Goal: Transaction & Acquisition: Purchase product/service

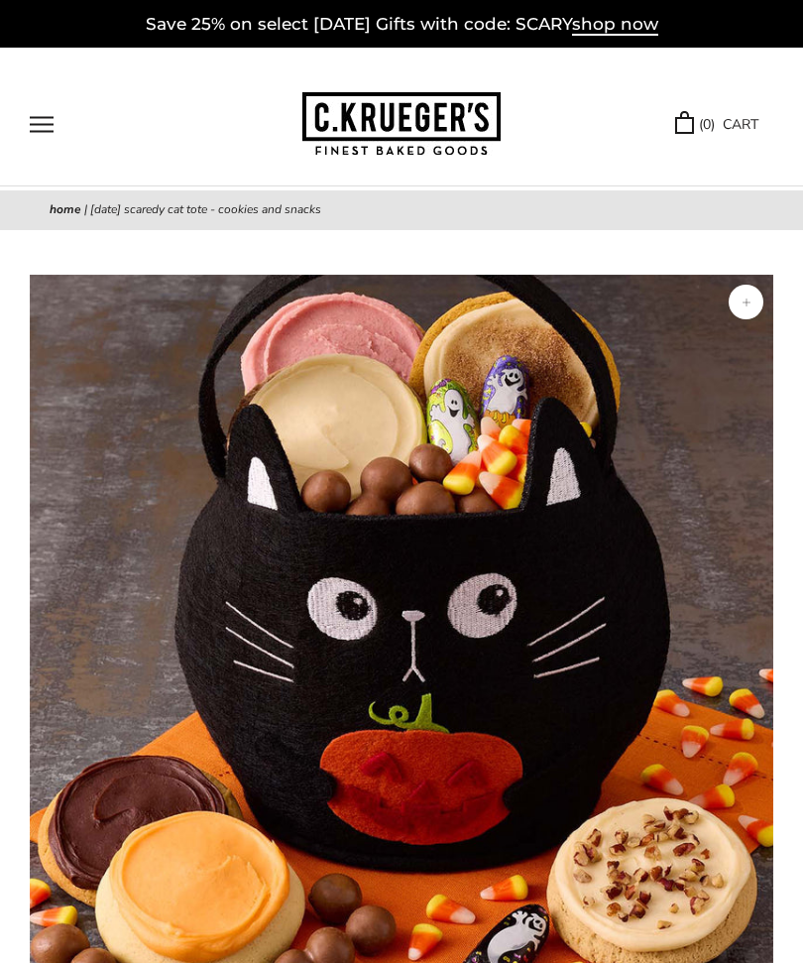
click at [46, 116] on button "Open navigation" at bounding box center [42, 124] width 24 height 17
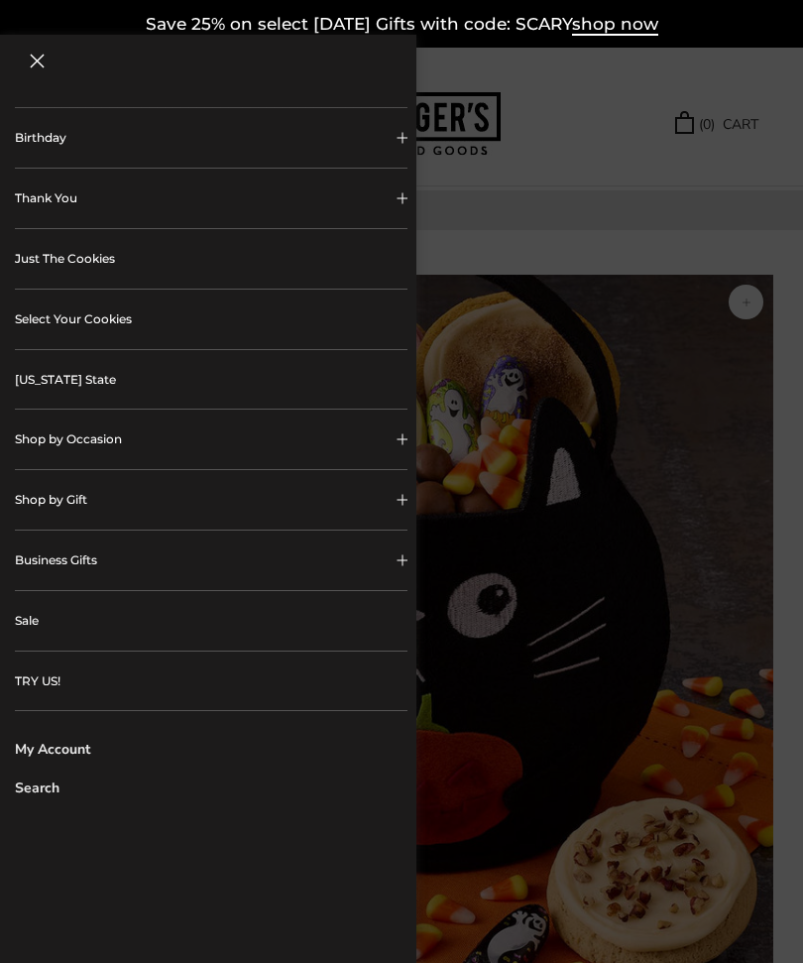
scroll to position [255, 0]
click at [33, 619] on link "Sale" at bounding box center [211, 621] width 393 height 59
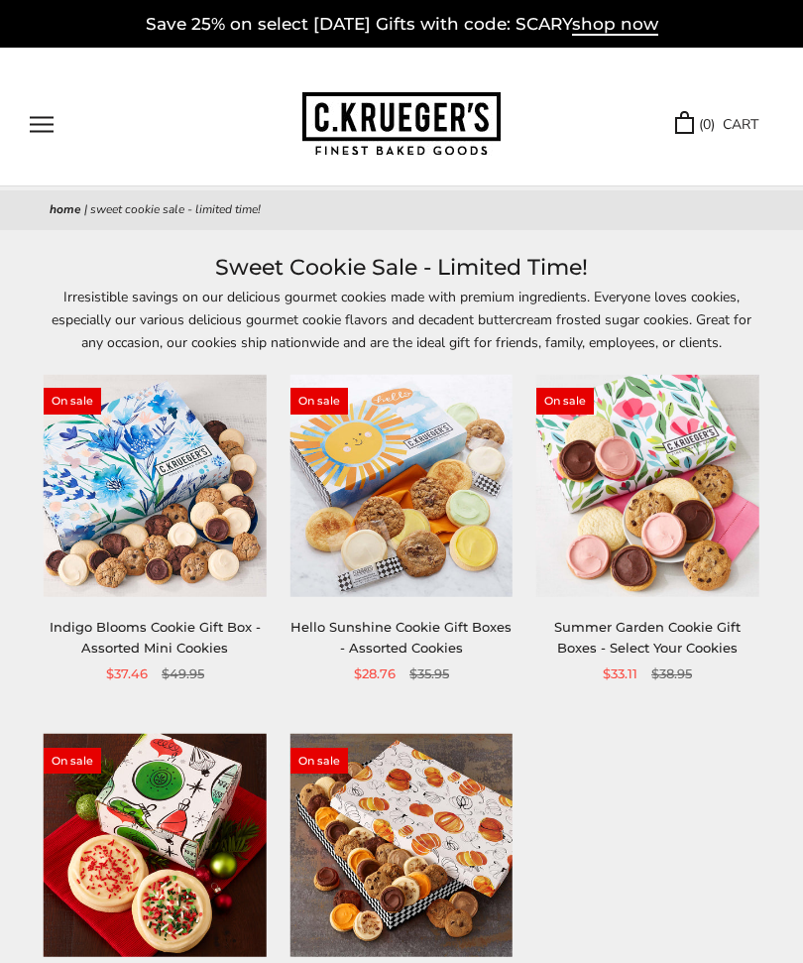
click at [45, 128] on button "Open navigation" at bounding box center [42, 124] width 24 height 17
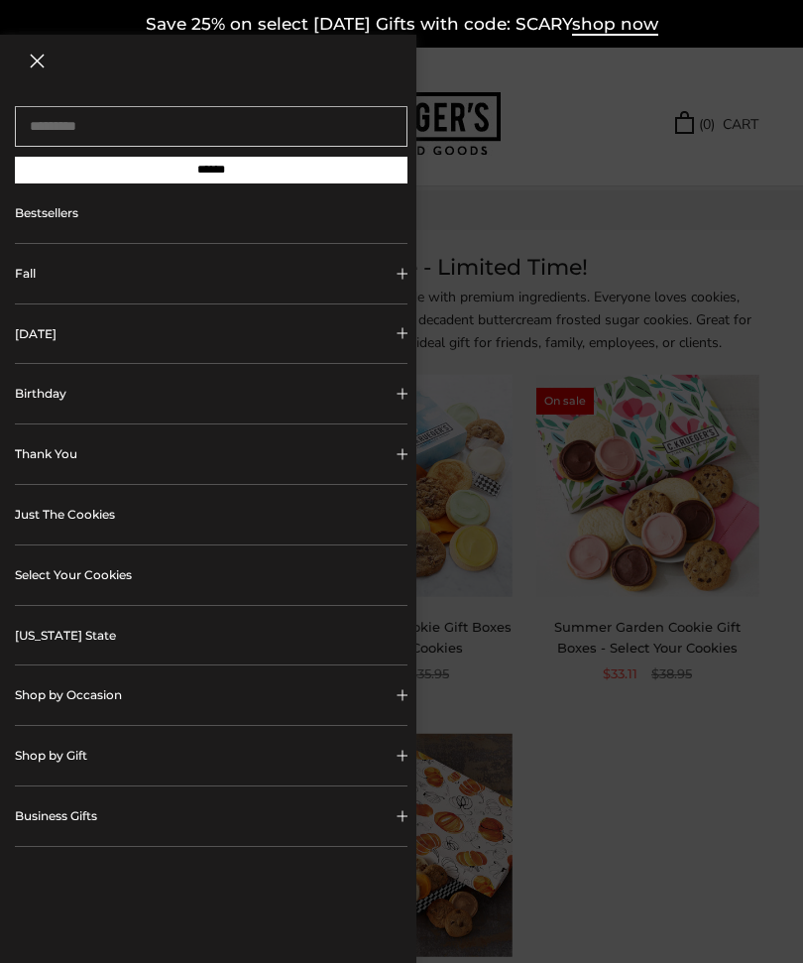
click at [74, 335] on button "[DATE]" at bounding box center [211, 333] width 393 height 59
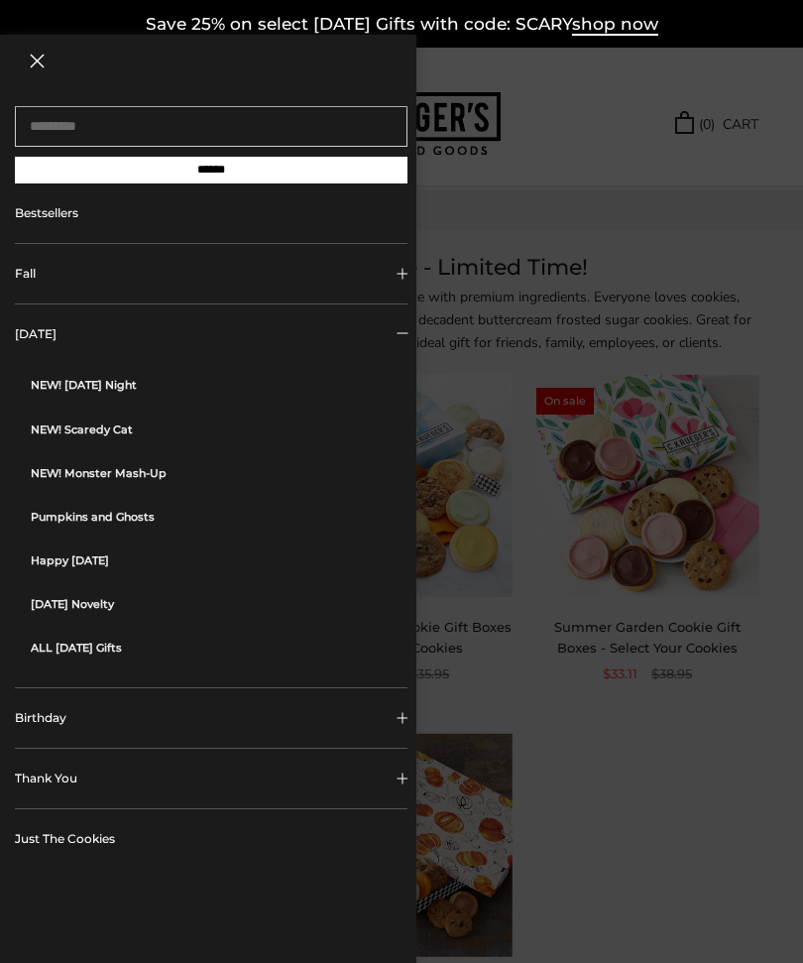
click at [83, 654] on link "ALL [DATE] Gifts" at bounding box center [219, 648] width 377 height 44
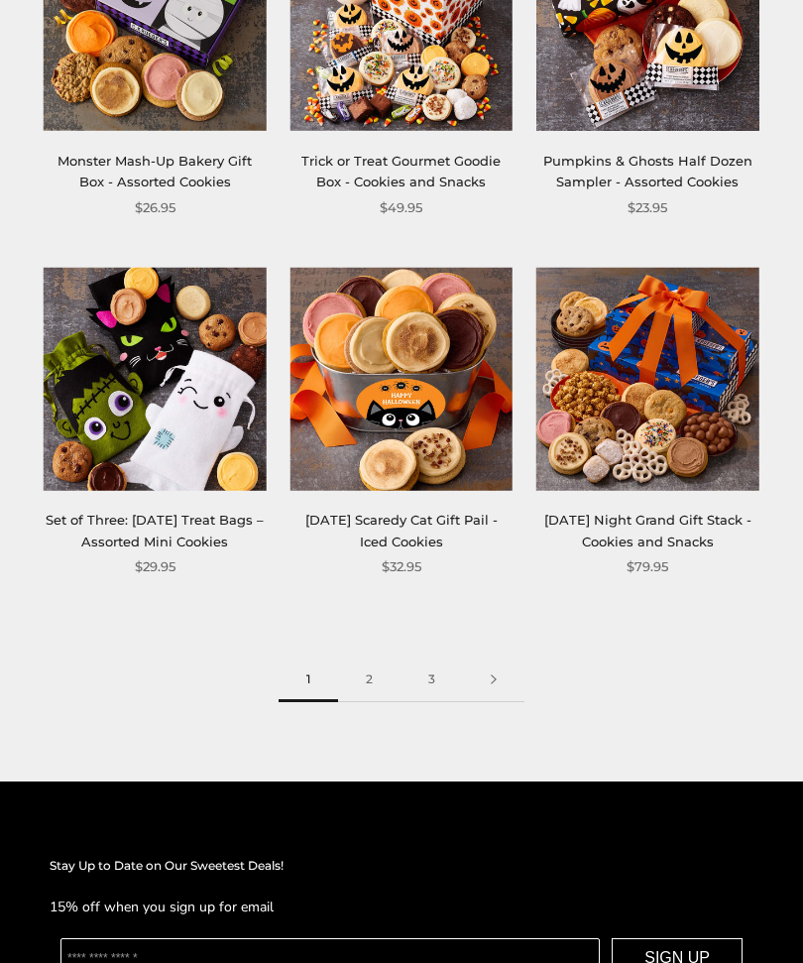
scroll to position [2692, 0]
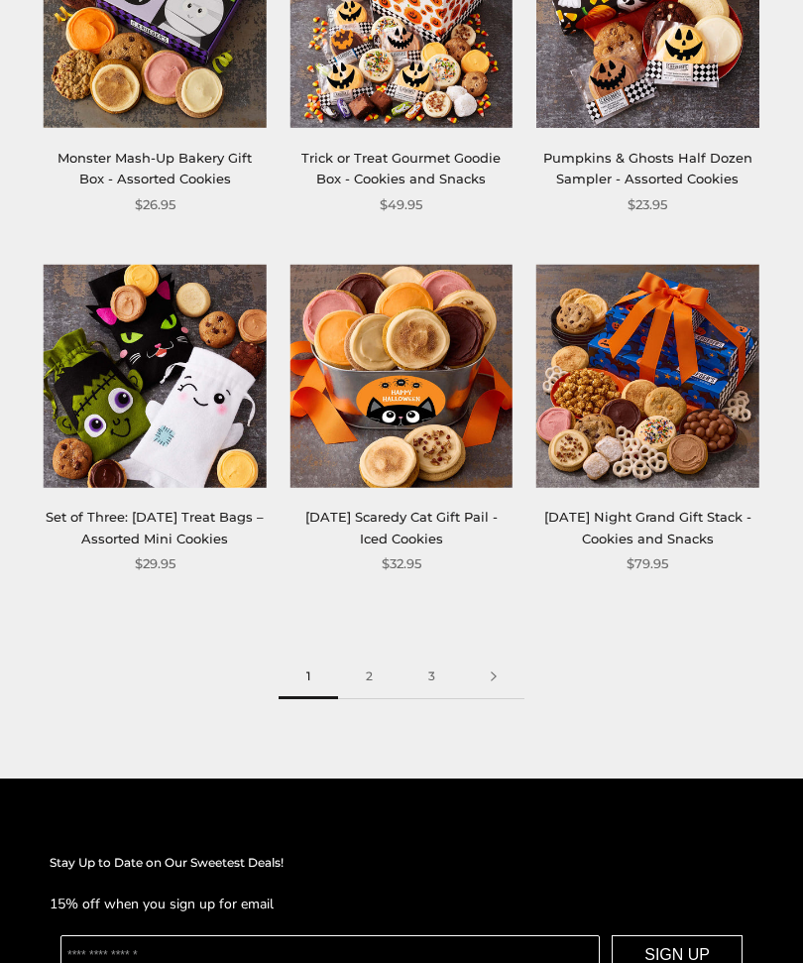
click at [361, 682] on link "2" at bounding box center [369, 677] width 62 height 45
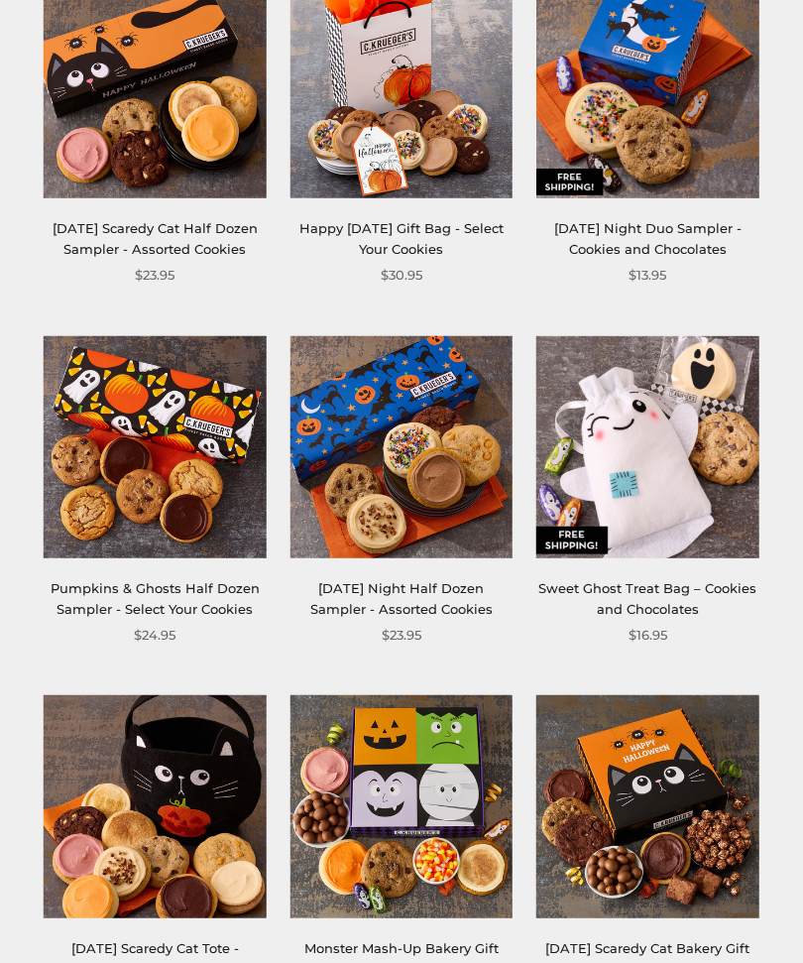
scroll to position [425, 0]
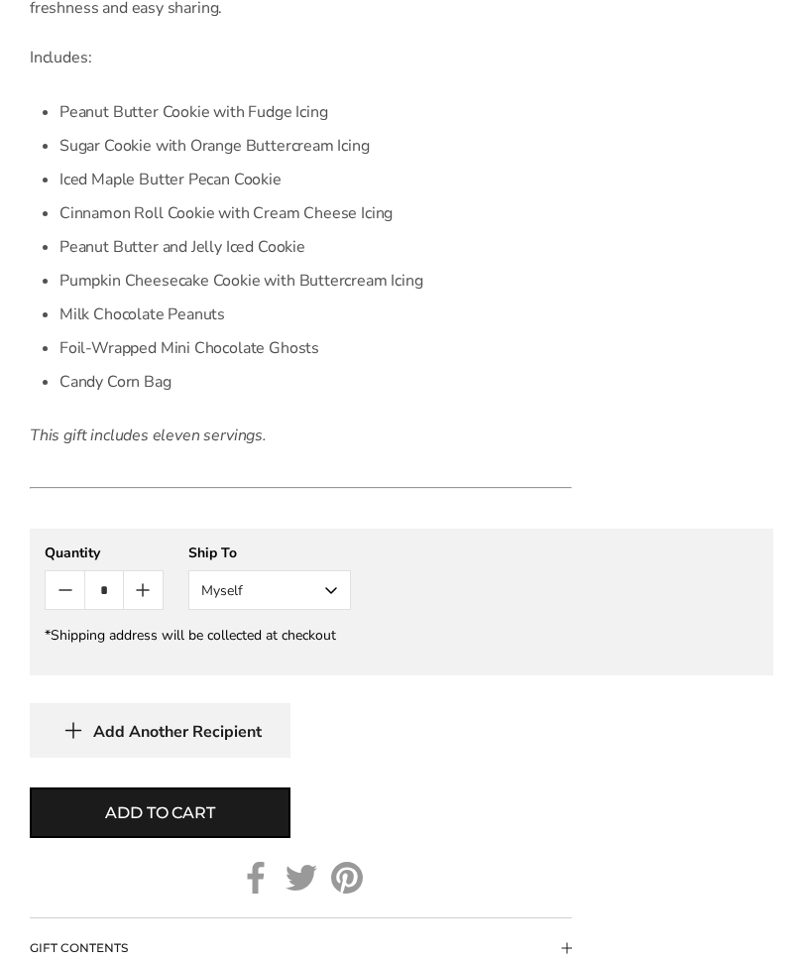
scroll to position [1425, 0]
click at [253, 738] on span "Add Another Recipient" at bounding box center [177, 731] width 169 height 20
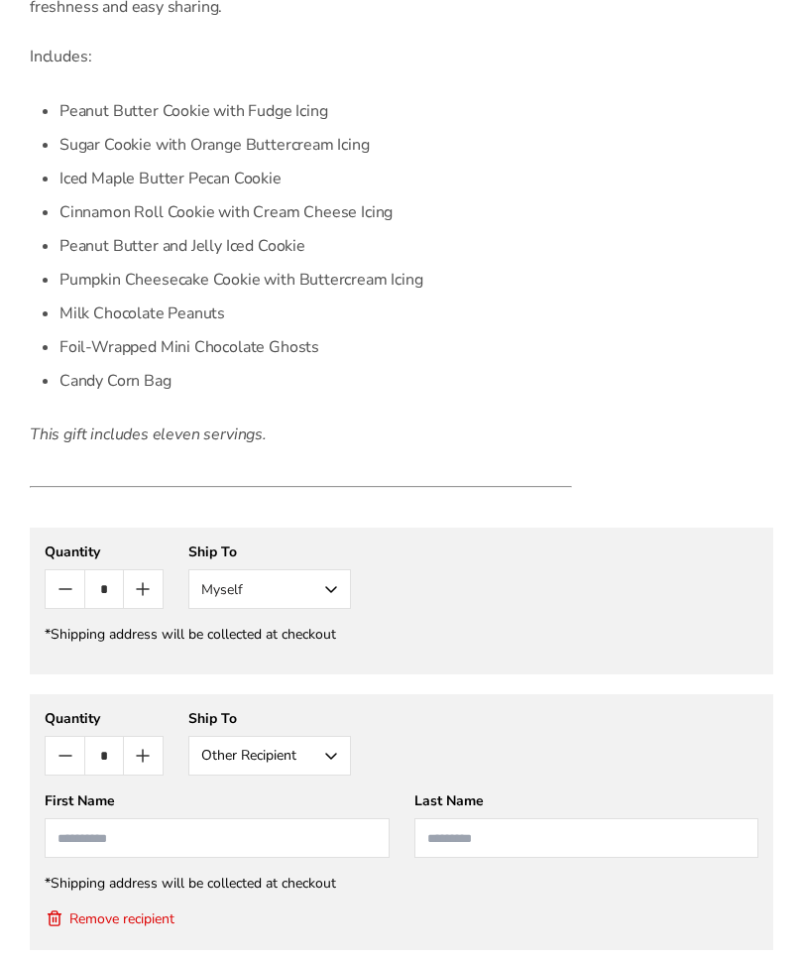
click at [317, 591] on button "Myself" at bounding box center [269, 589] width 163 height 40
click at [274, 664] on button "Other Recipient" at bounding box center [269, 662] width 161 height 36
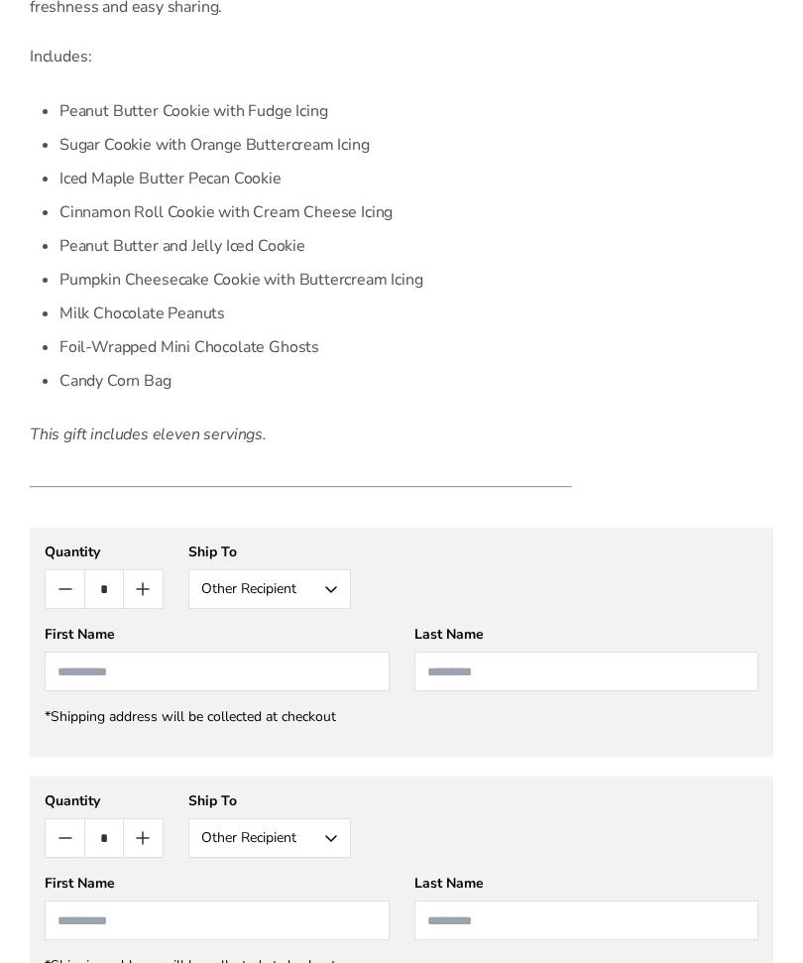
click at [332, 843] on button "Other Recipient" at bounding box center [269, 838] width 163 height 40
click at [323, 833] on button "Other Recipient" at bounding box center [269, 838] width 163 height 40
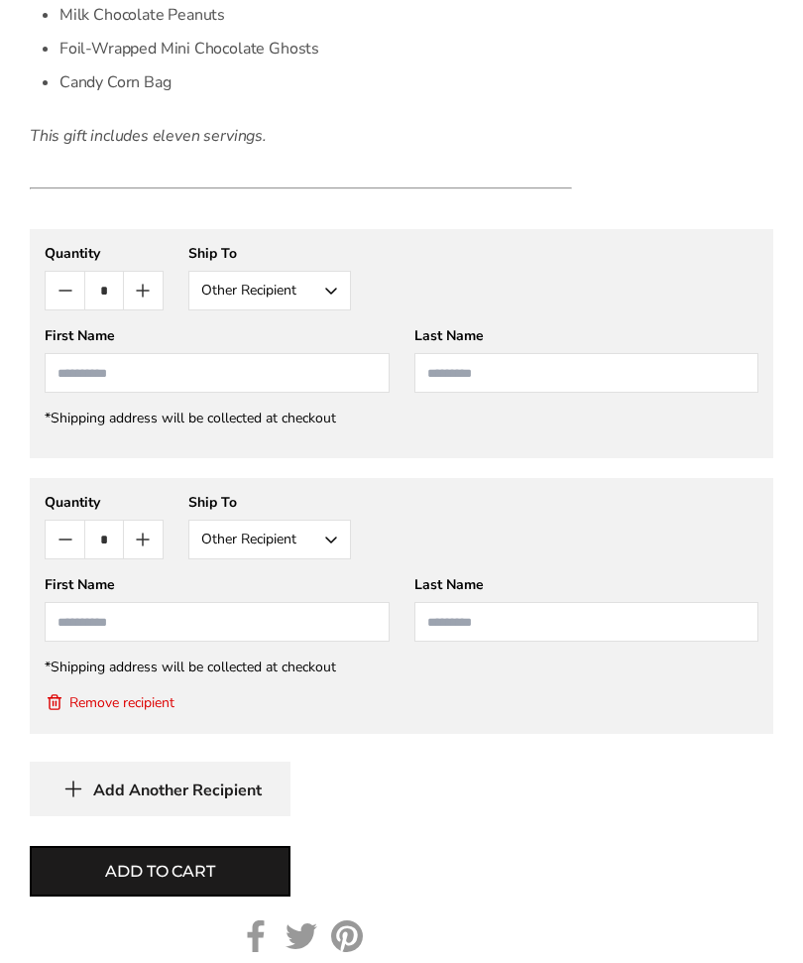
scroll to position [1723, 0]
click at [108, 707] on button "Remove recipient" at bounding box center [110, 702] width 130 height 20
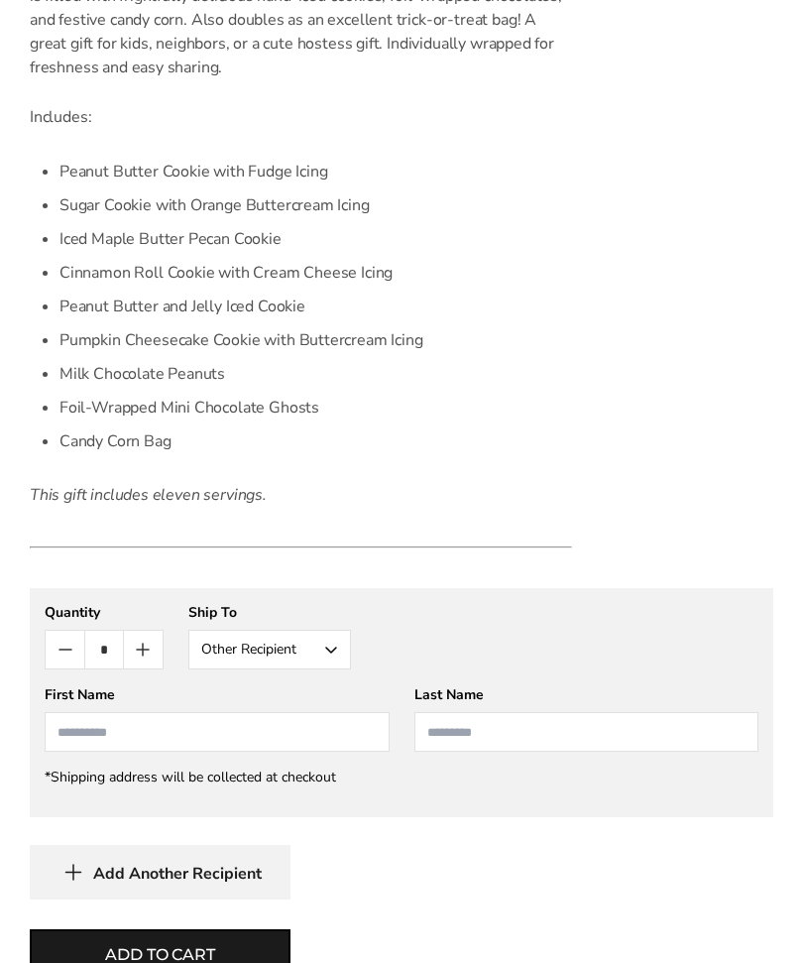
scroll to position [1364, 0]
click at [244, 723] on input "First Name" at bounding box center [217, 732] width 345 height 40
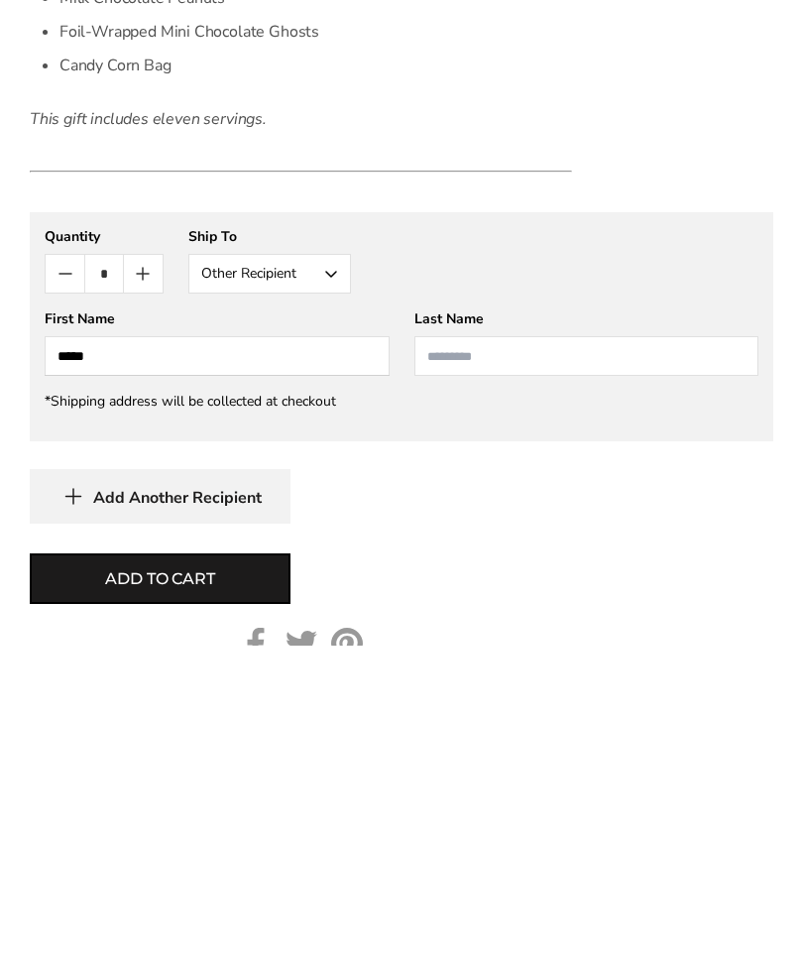
type input "*****"
click at [567, 653] on input "Last Name" at bounding box center [586, 673] width 345 height 40
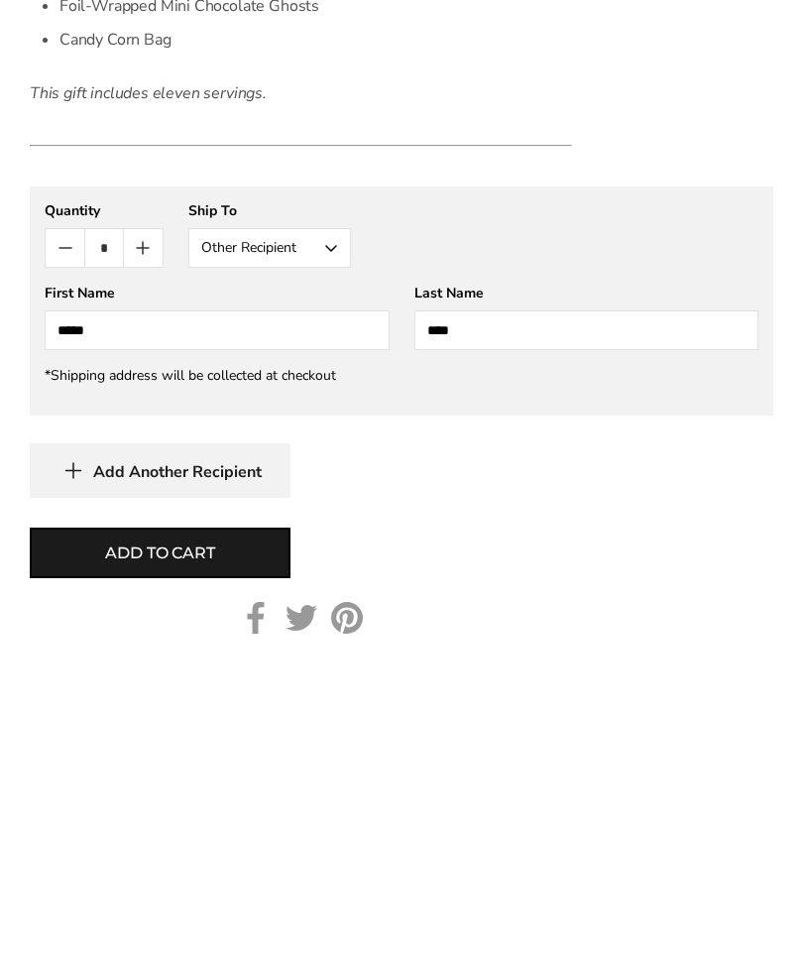
scroll to position [1450, 0]
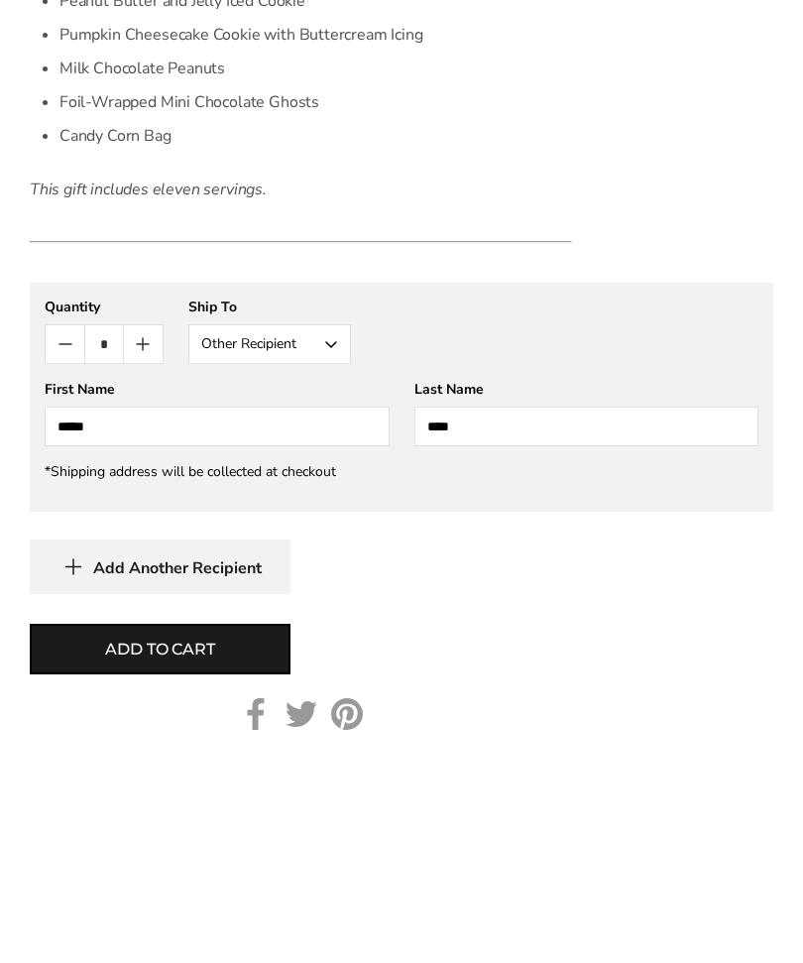
type input "****"
click at [230, 844] on button "Add to cart" at bounding box center [160, 869] width 261 height 51
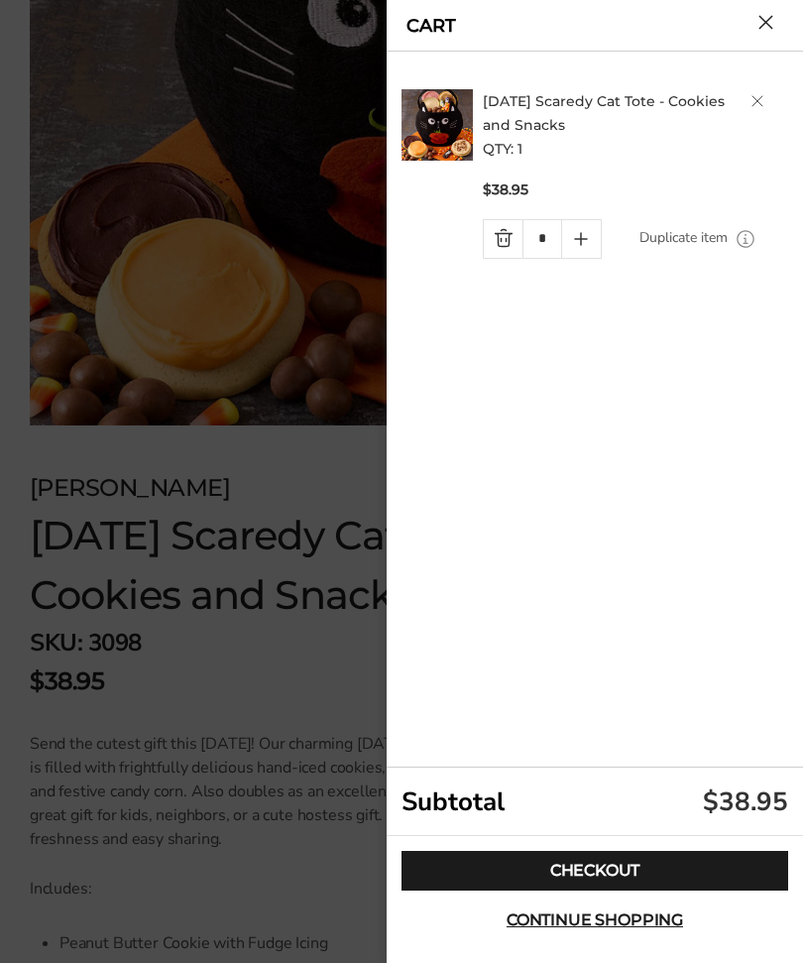
scroll to position [591, 0]
click at [753, 106] on link "Delete product" at bounding box center [758, 101] width 12 height 12
click at [759, 30] on button "Close cart" at bounding box center [766, 22] width 15 height 15
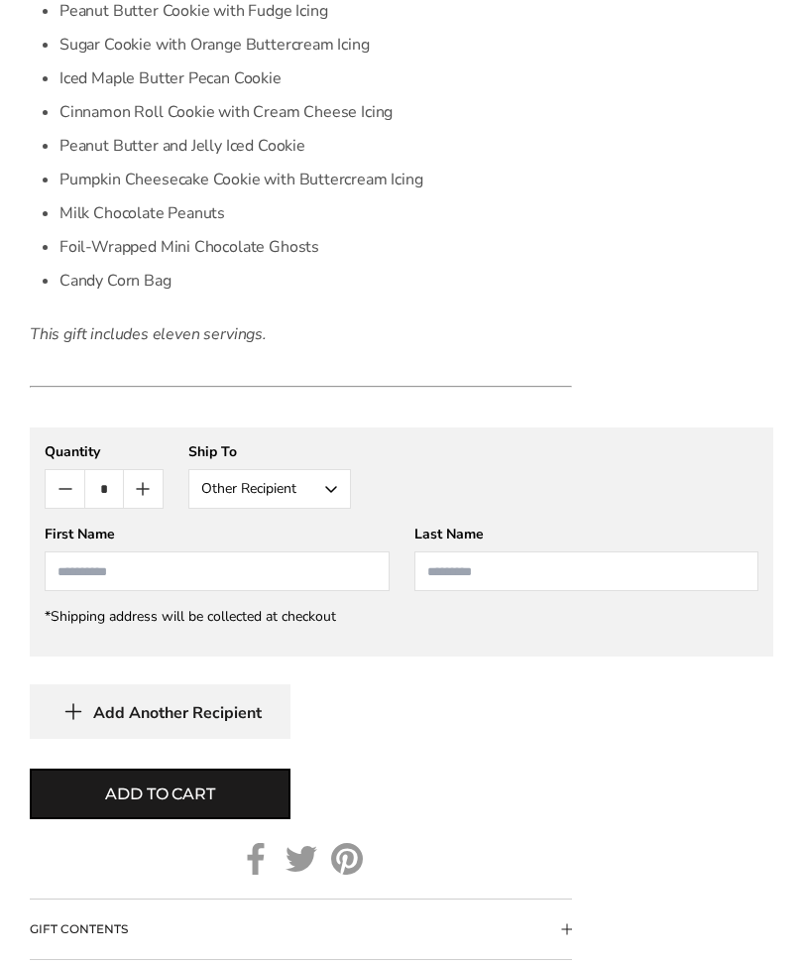
scroll to position [1527, 0]
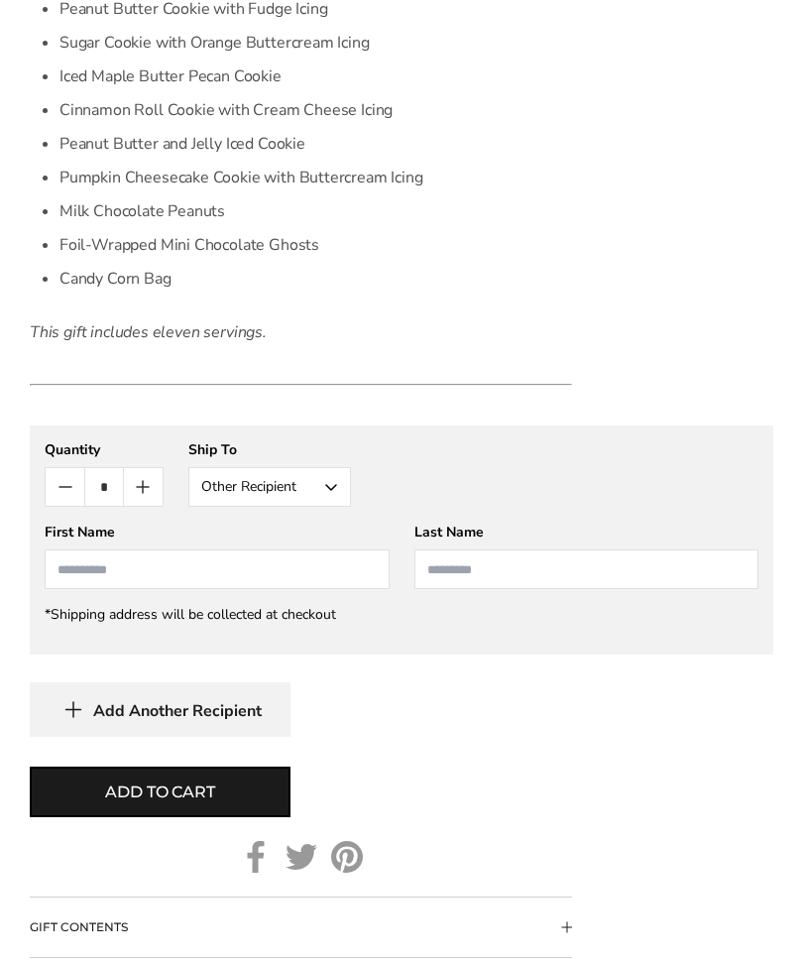
click at [201, 783] on span "Add to cart" at bounding box center [159, 792] width 109 height 24
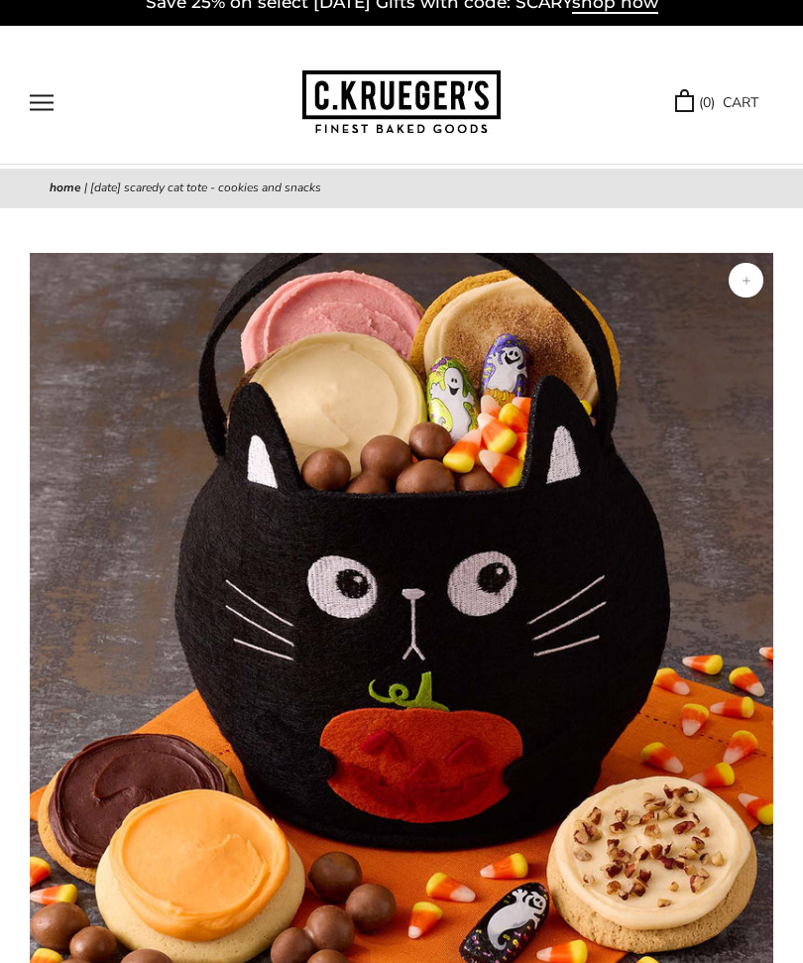
scroll to position [0, 0]
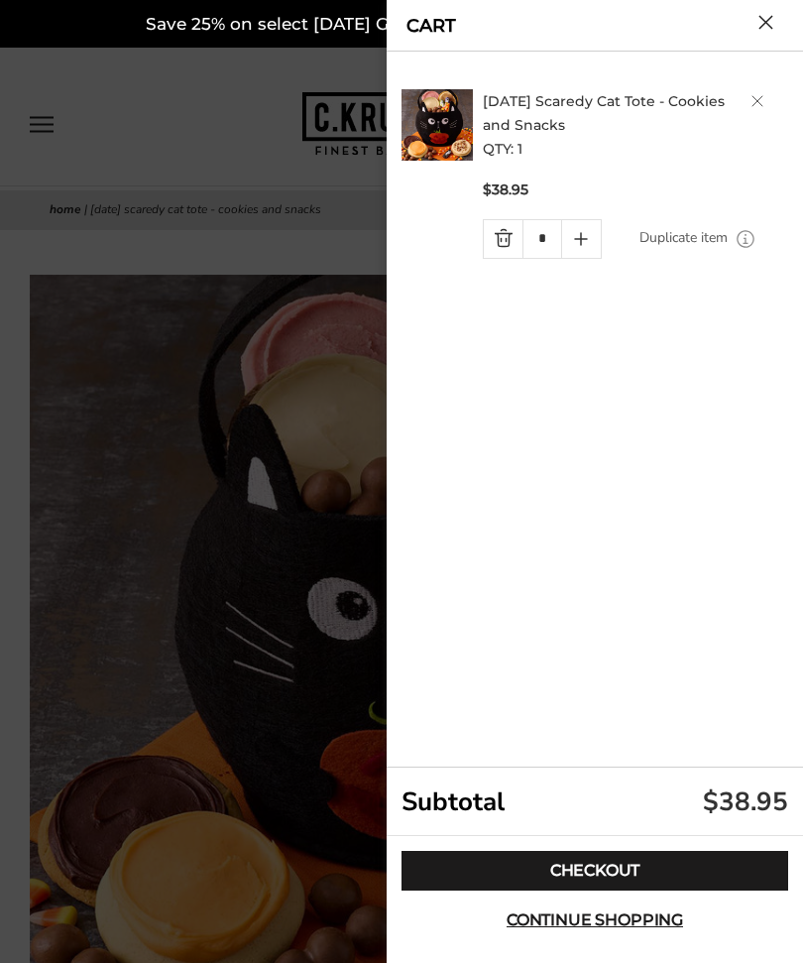
click at [627, 908] on button "Continue shopping" at bounding box center [595, 920] width 387 height 40
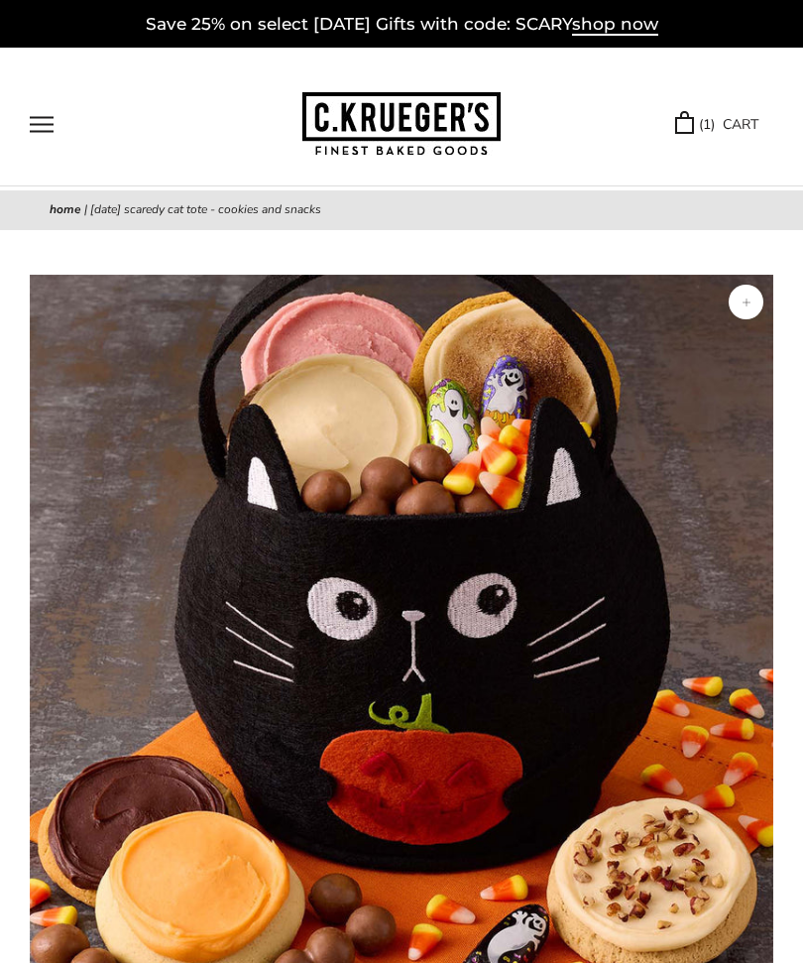
click at [746, 120] on link "( 1 ) CART" at bounding box center [716, 124] width 83 height 23
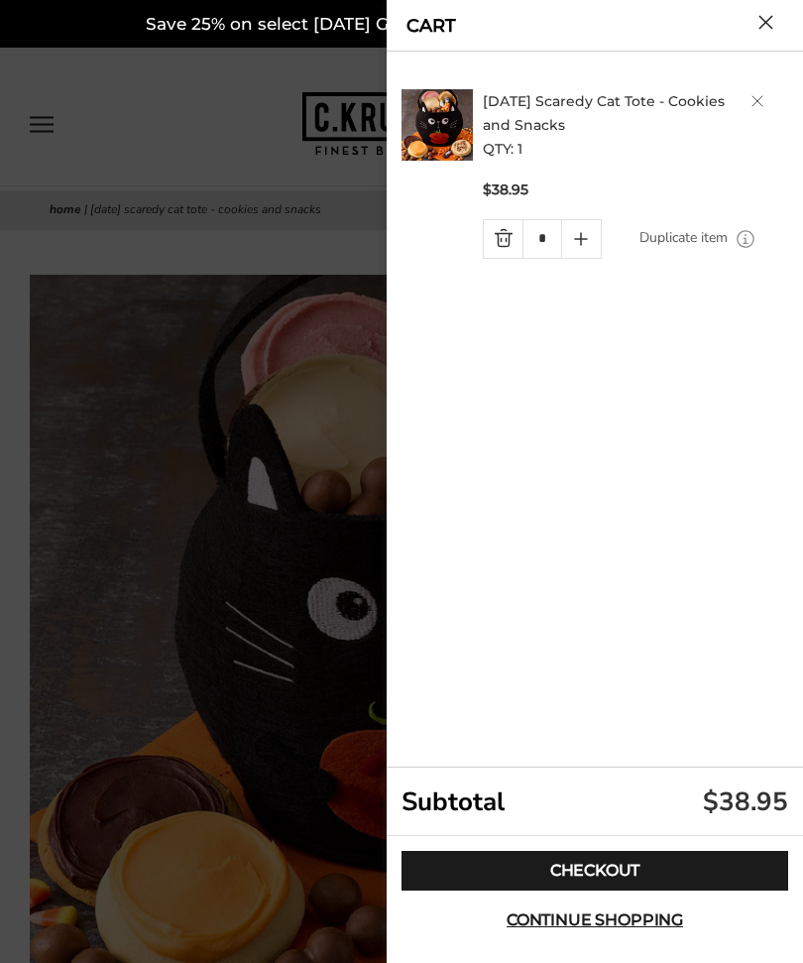
click at [656, 870] on link "Checkout" at bounding box center [595, 871] width 387 height 40
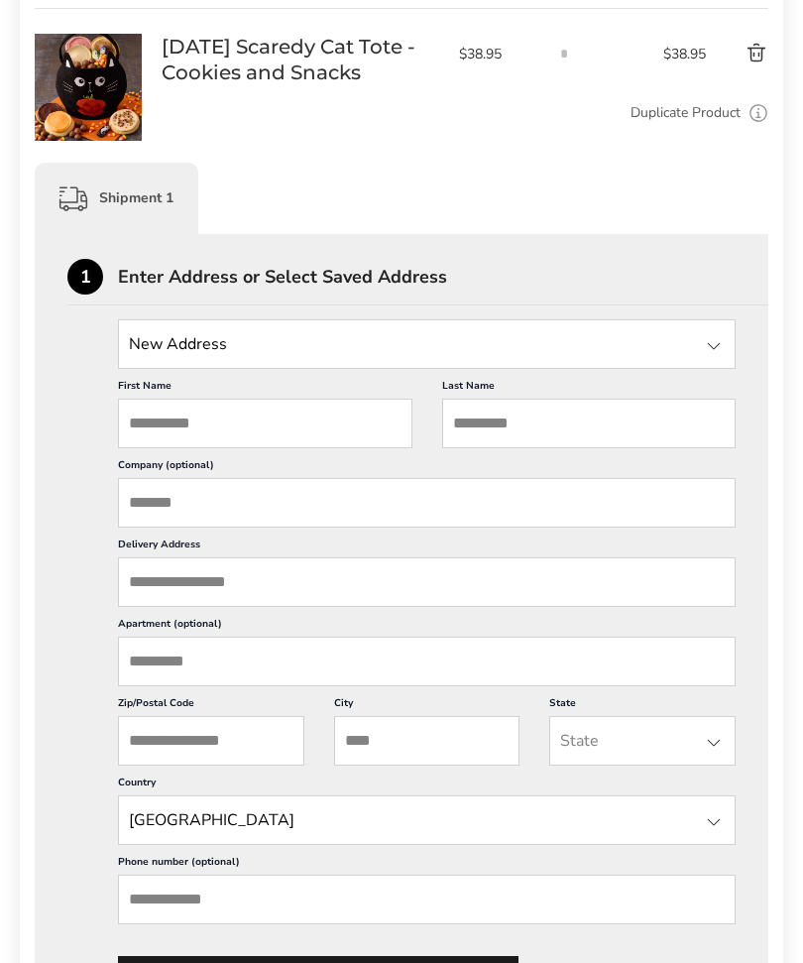
scroll to position [308, 0]
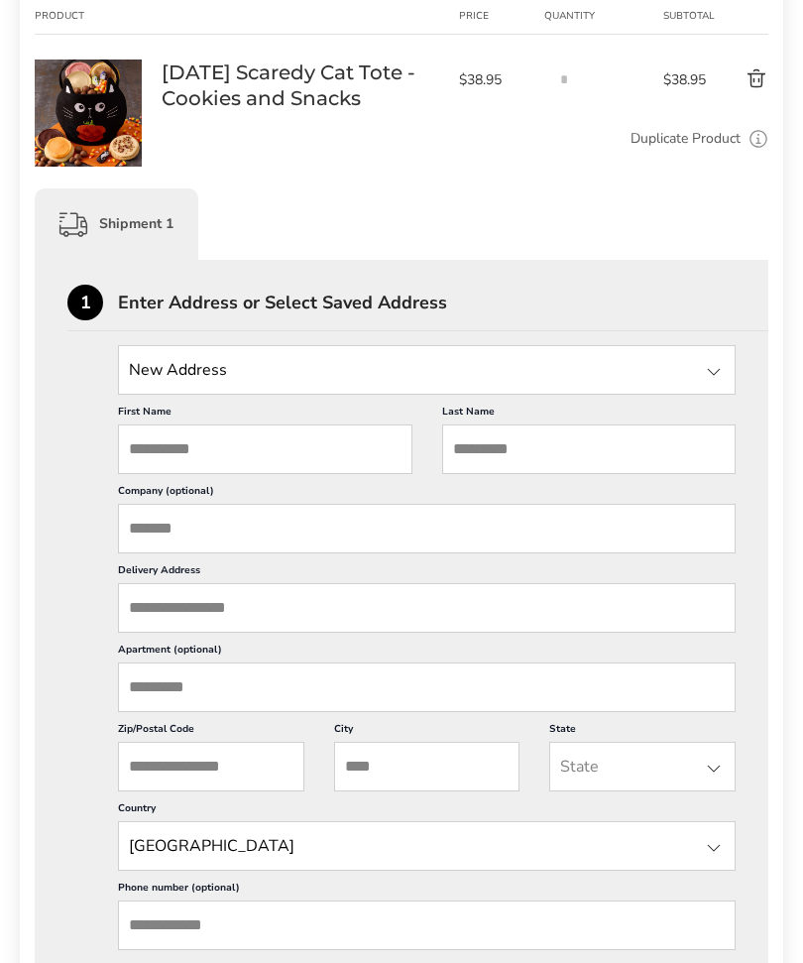
click at [365, 461] on input "First Name" at bounding box center [265, 449] width 294 height 50
type input "*****"
click at [583, 452] on input "Last Name" at bounding box center [589, 450] width 294 height 50
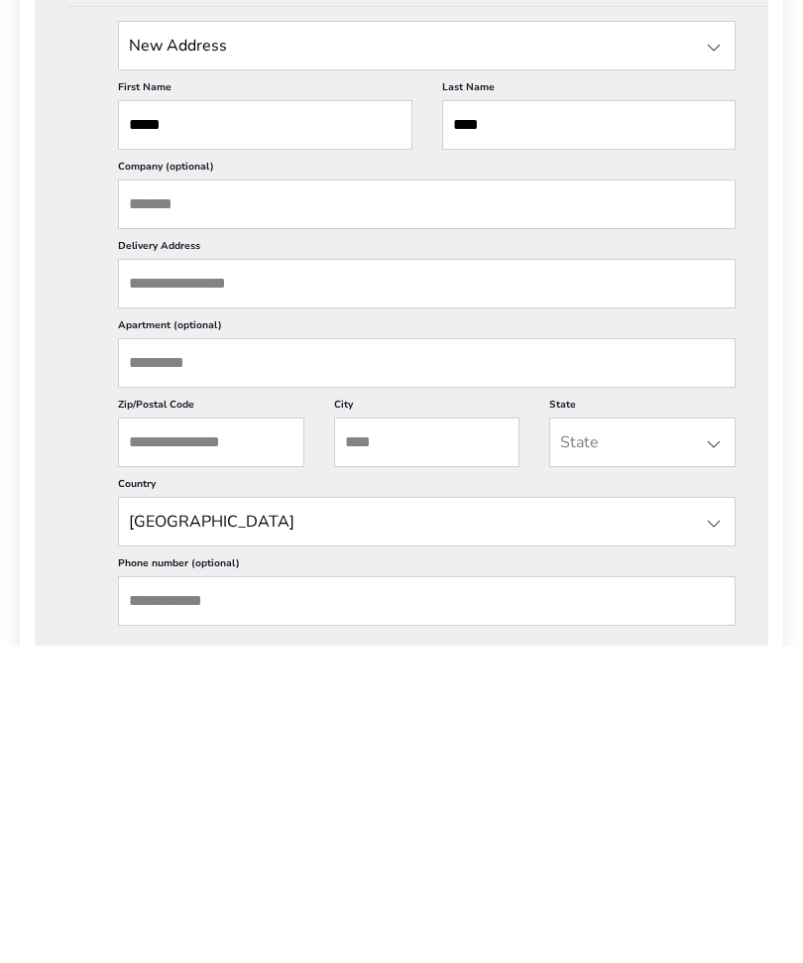
scroll to position [337, 0]
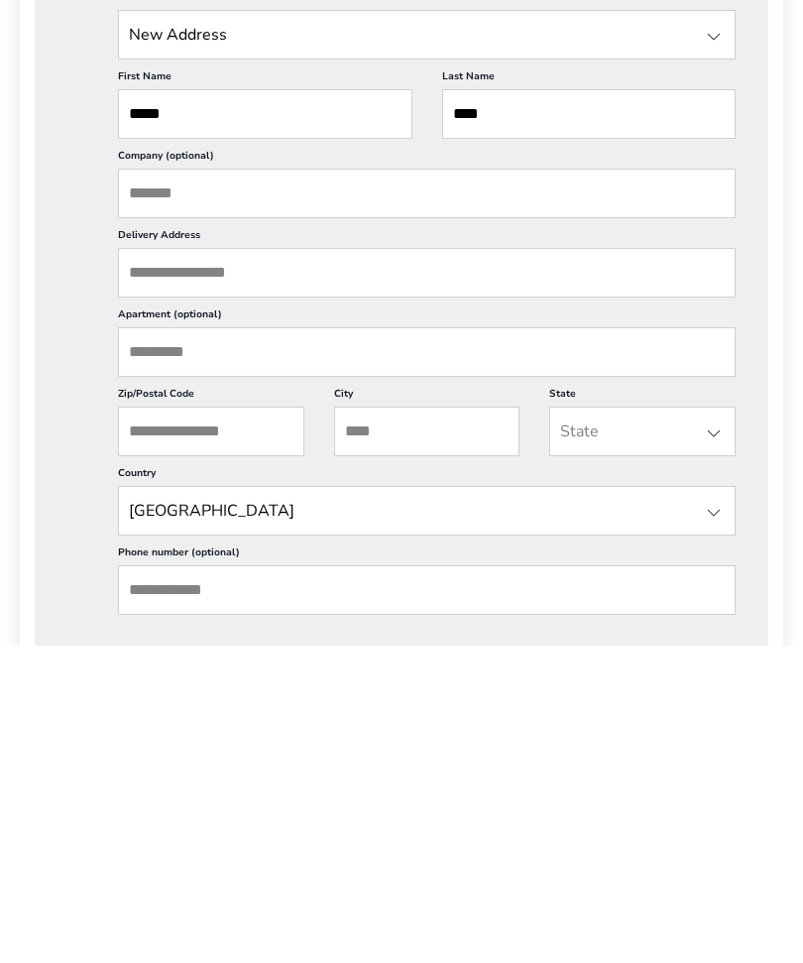
type input "****"
click at [426, 724] on input "City" at bounding box center [427, 749] width 186 height 50
type input "**********"
click at [648, 724] on input "State" at bounding box center [642, 749] width 186 height 50
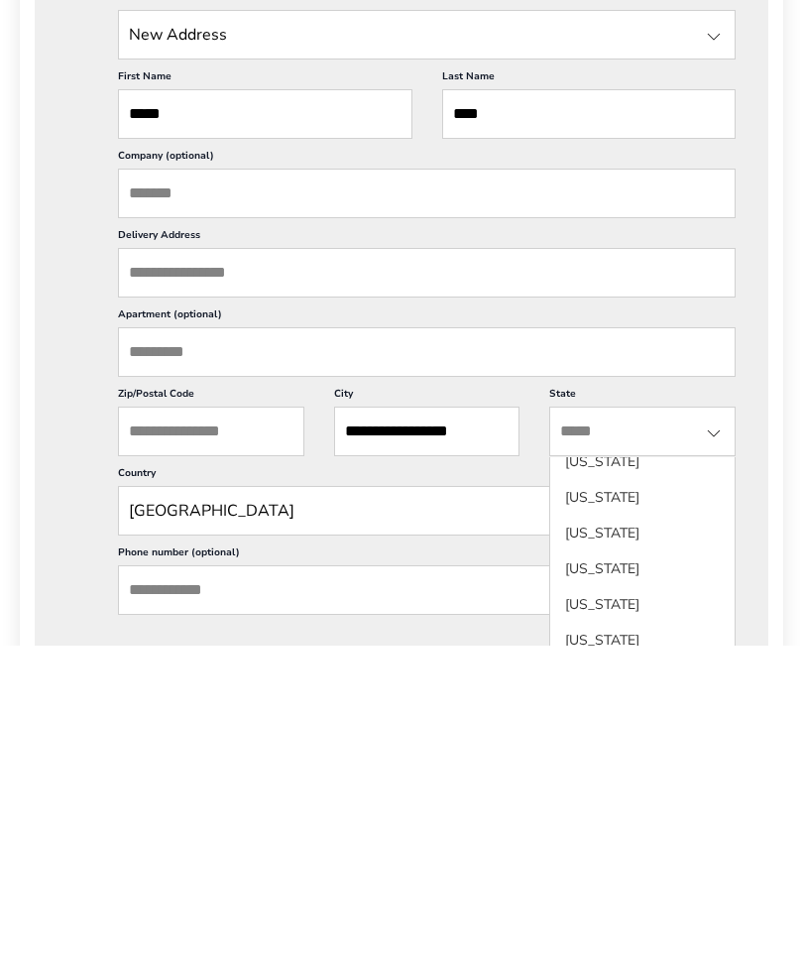
scroll to position [121, 0]
click at [629, 868] on li "[US_STATE]" at bounding box center [642, 886] width 184 height 36
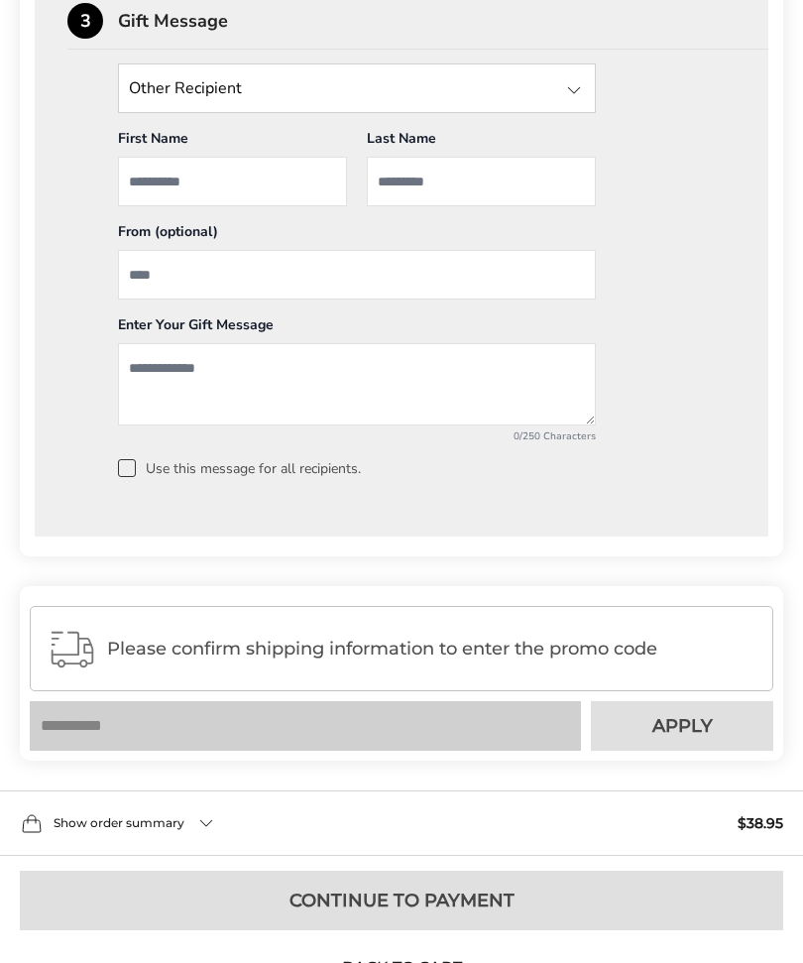
scroll to position [1610, 0]
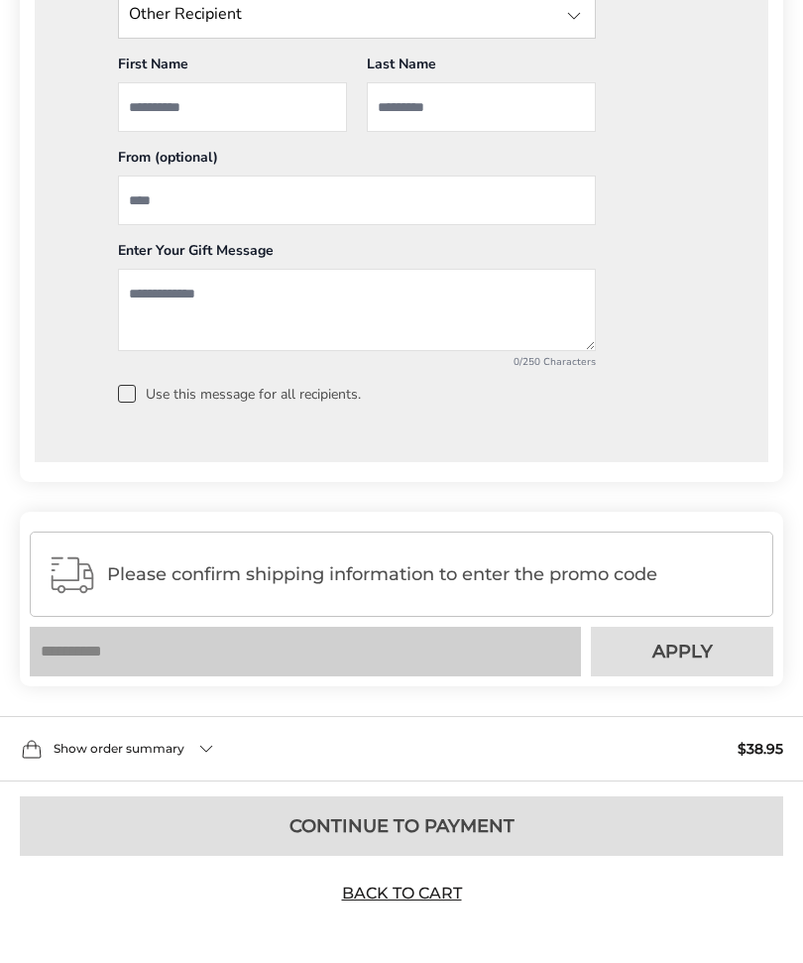
click at [446, 905] on link "Back to Cart" at bounding box center [401, 894] width 139 height 22
